Goal: Check status: Check status

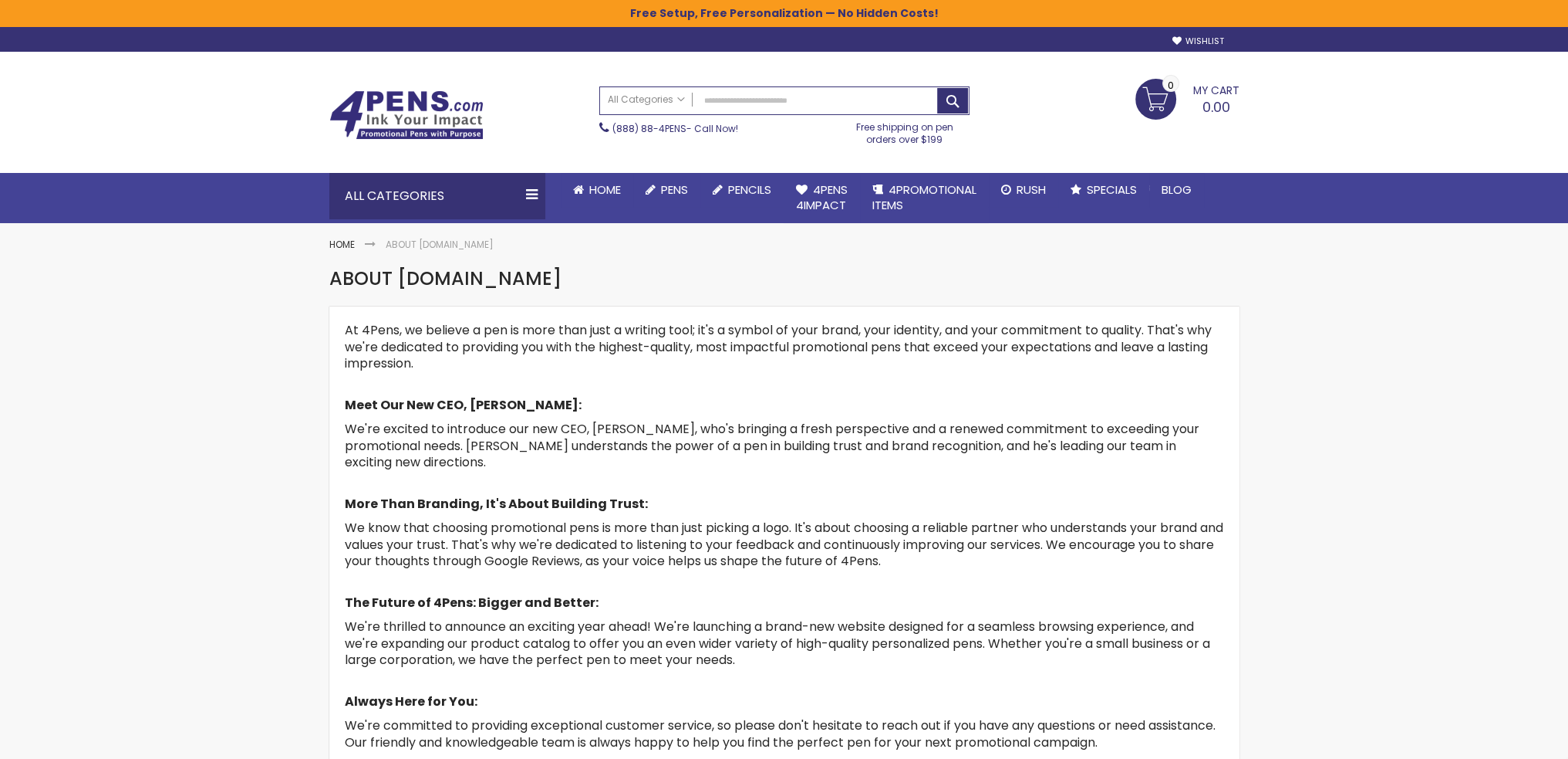
click at [1213, 93] on span "My Cart" at bounding box center [1216, 88] width 46 height 20
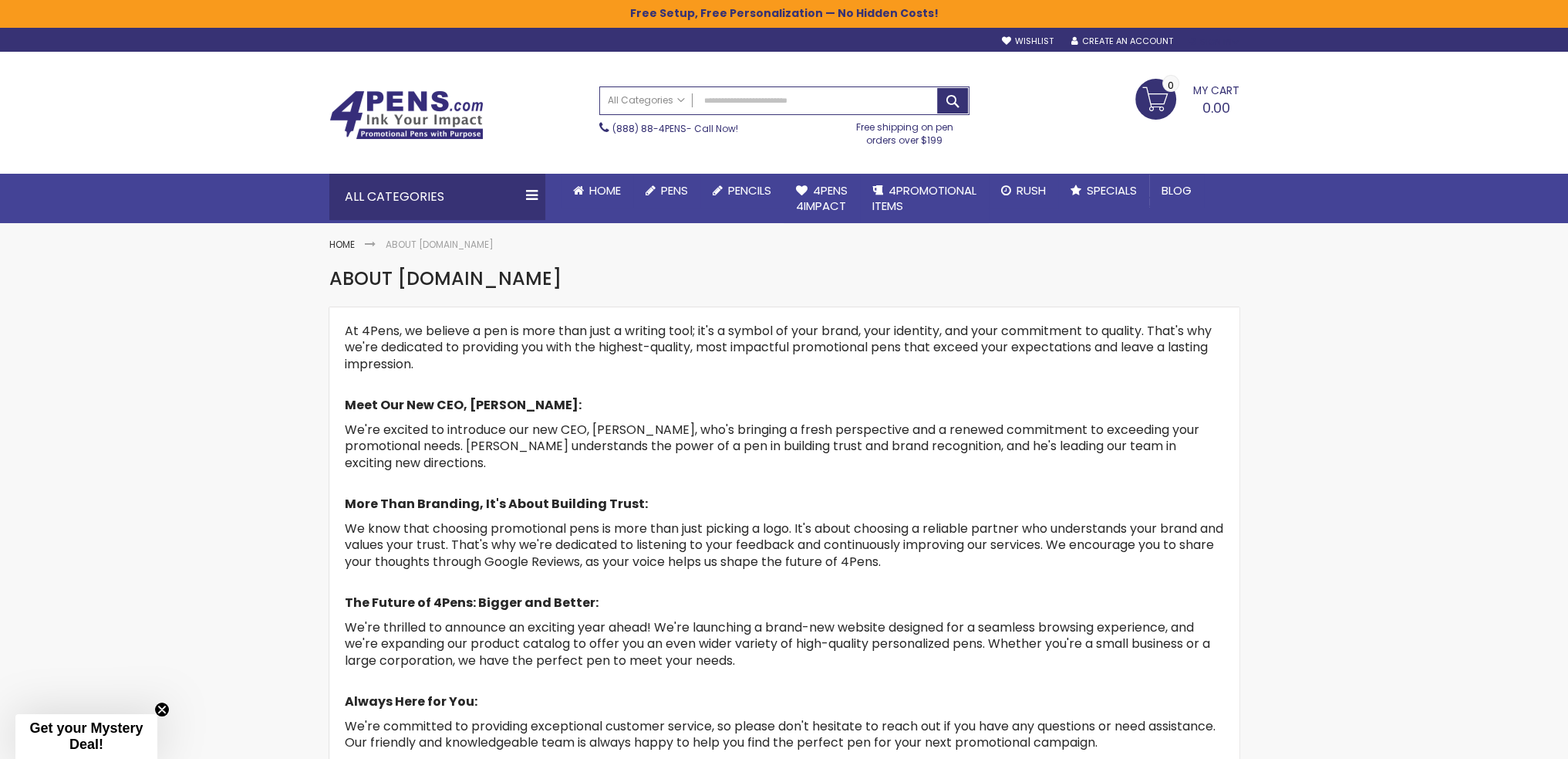
click at [1220, 42] on div "Sign In" at bounding box center [1213, 42] width 51 height 11
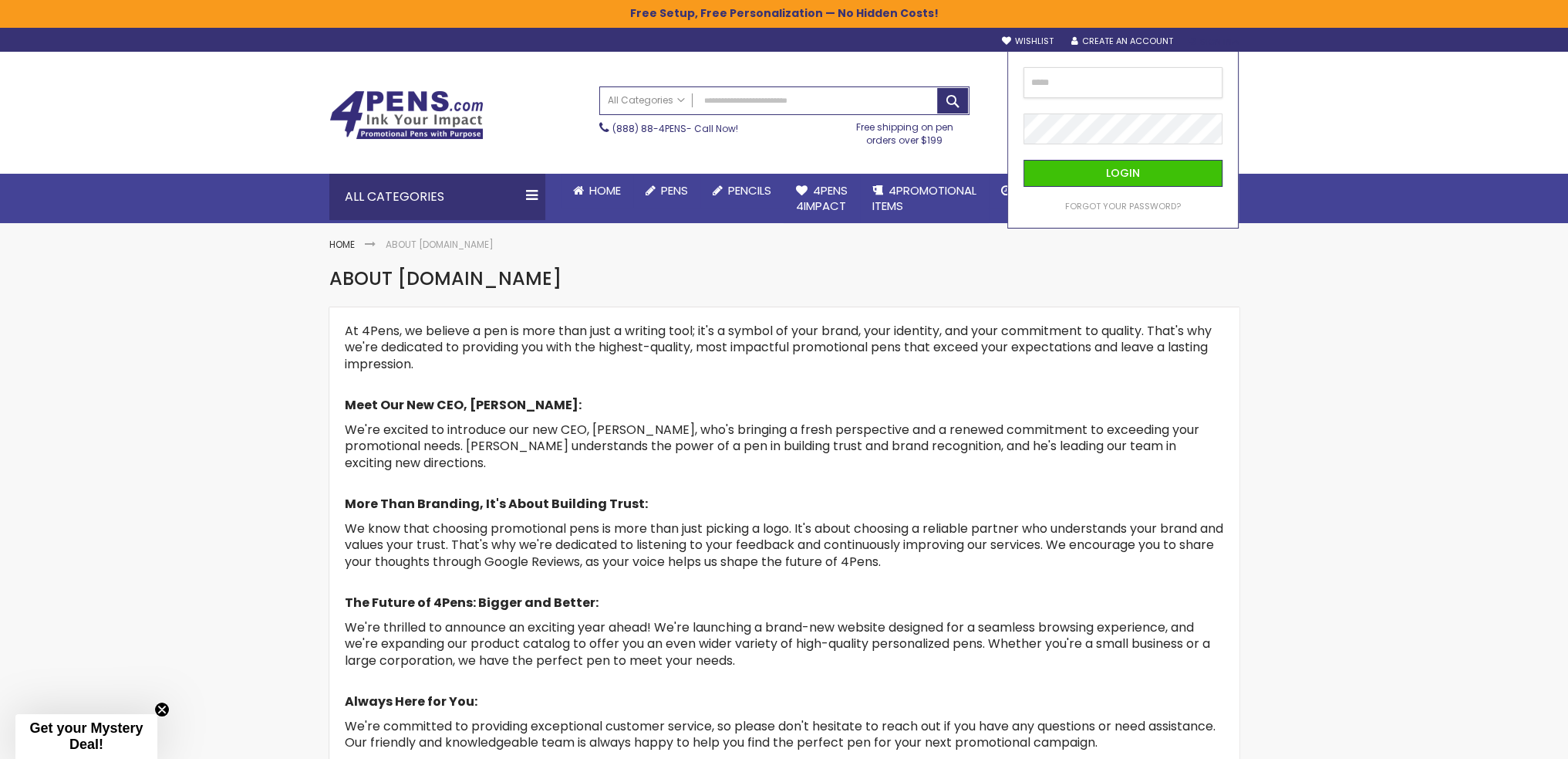
click at [1149, 80] on input "email" at bounding box center [1123, 82] width 199 height 31
type input "**********"
click at [1150, 175] on button "Login" at bounding box center [1123, 173] width 199 height 27
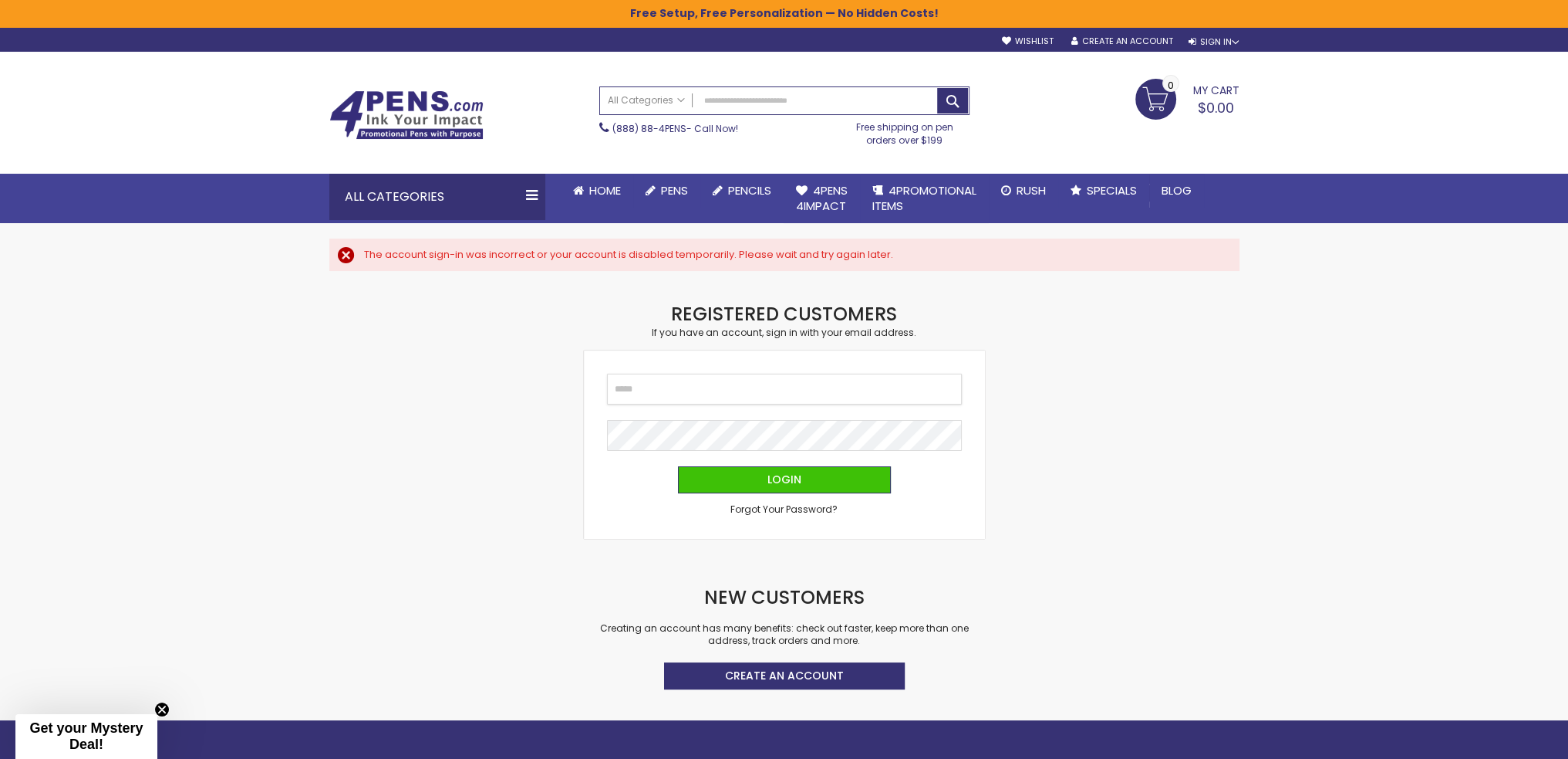
click at [735, 381] on input "Email" at bounding box center [784, 389] width 355 height 31
click at [743, 391] on input "Email" at bounding box center [784, 389] width 355 height 31
type input "**********"
click at [810, 484] on button "Login" at bounding box center [784, 480] width 213 height 27
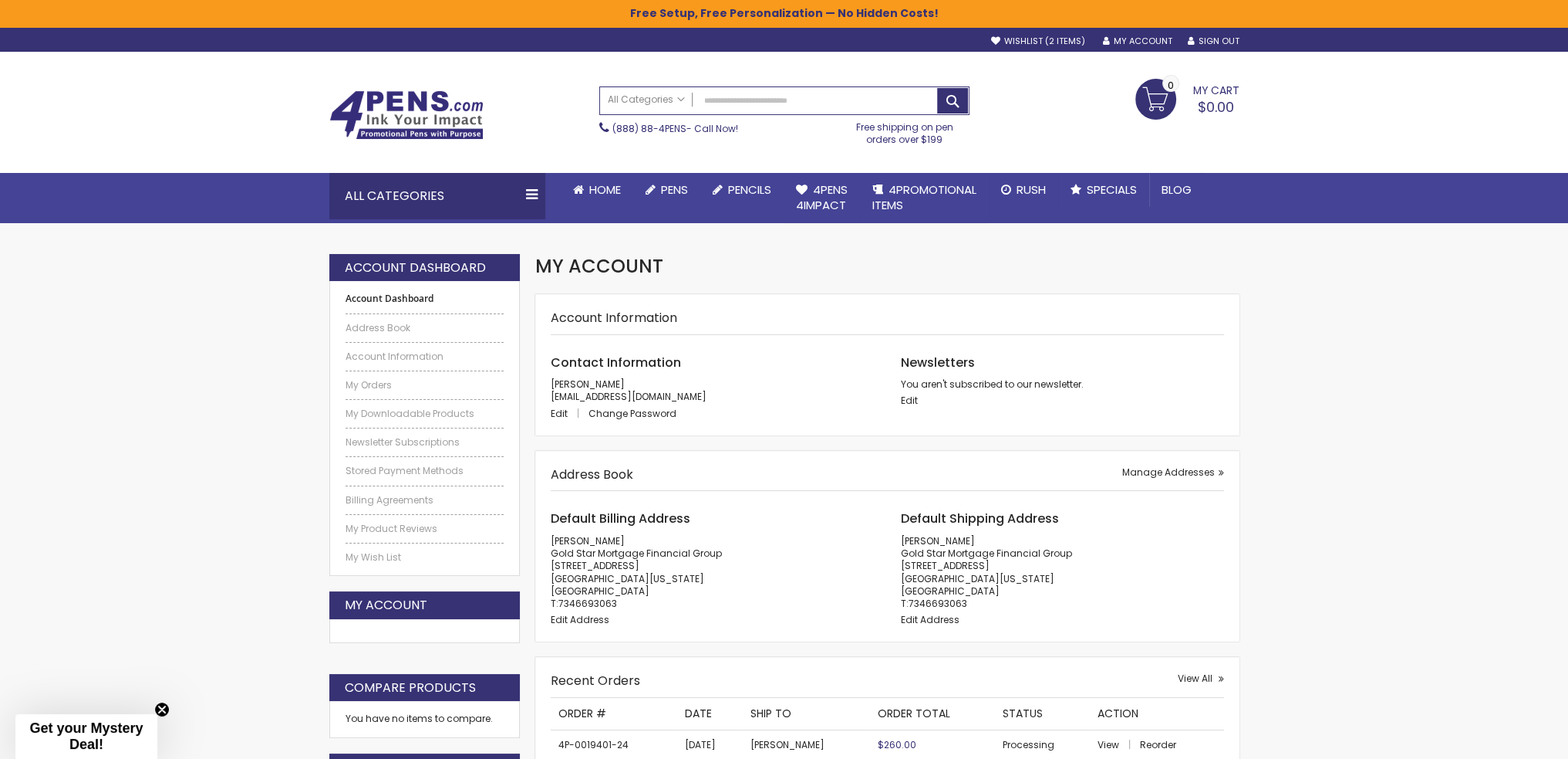
click at [370, 374] on li "My Orders" at bounding box center [425, 381] width 159 height 21
click at [367, 382] on link "My Orders" at bounding box center [425, 385] width 159 height 12
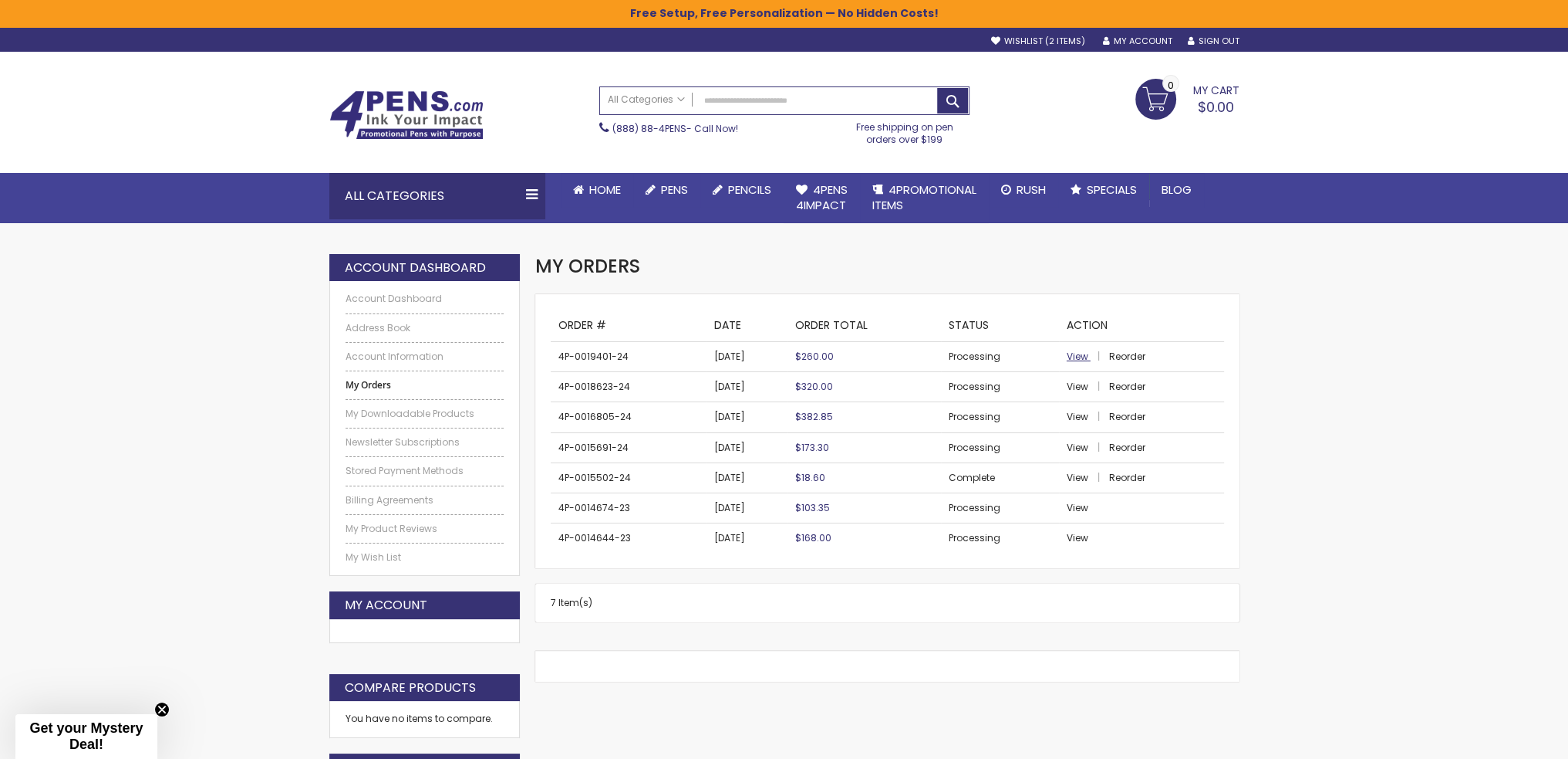
click at [1081, 361] on span "View" at bounding box center [1077, 356] width 22 height 13
click at [1080, 386] on span "View" at bounding box center [1077, 387] width 22 height 13
click at [1085, 415] on span "View" at bounding box center [1077, 416] width 22 height 13
